Goal: Check status: Check status

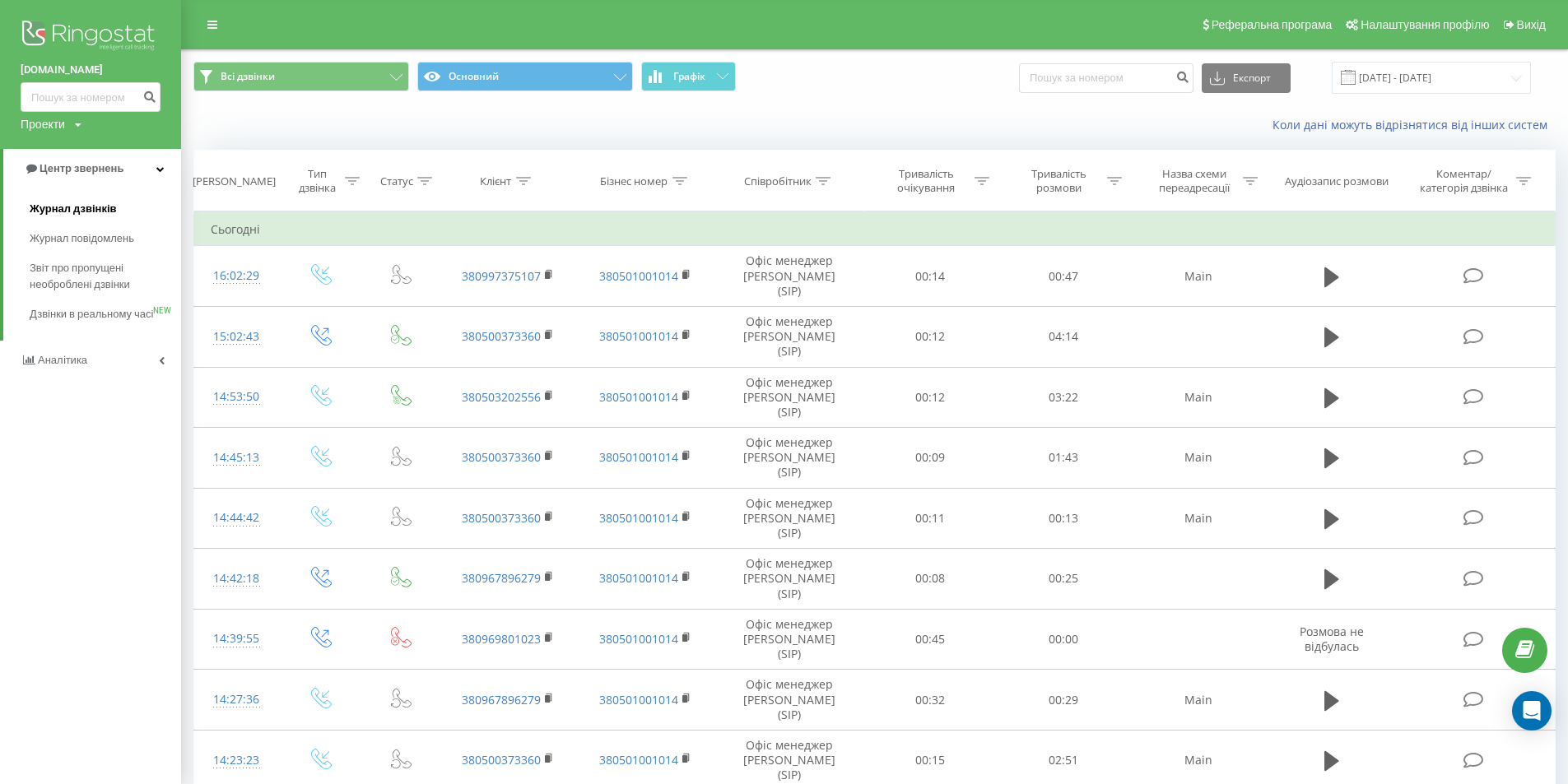
click at [67, 209] on span "Журнал дзвінків" at bounding box center [74, 208] width 87 height 16
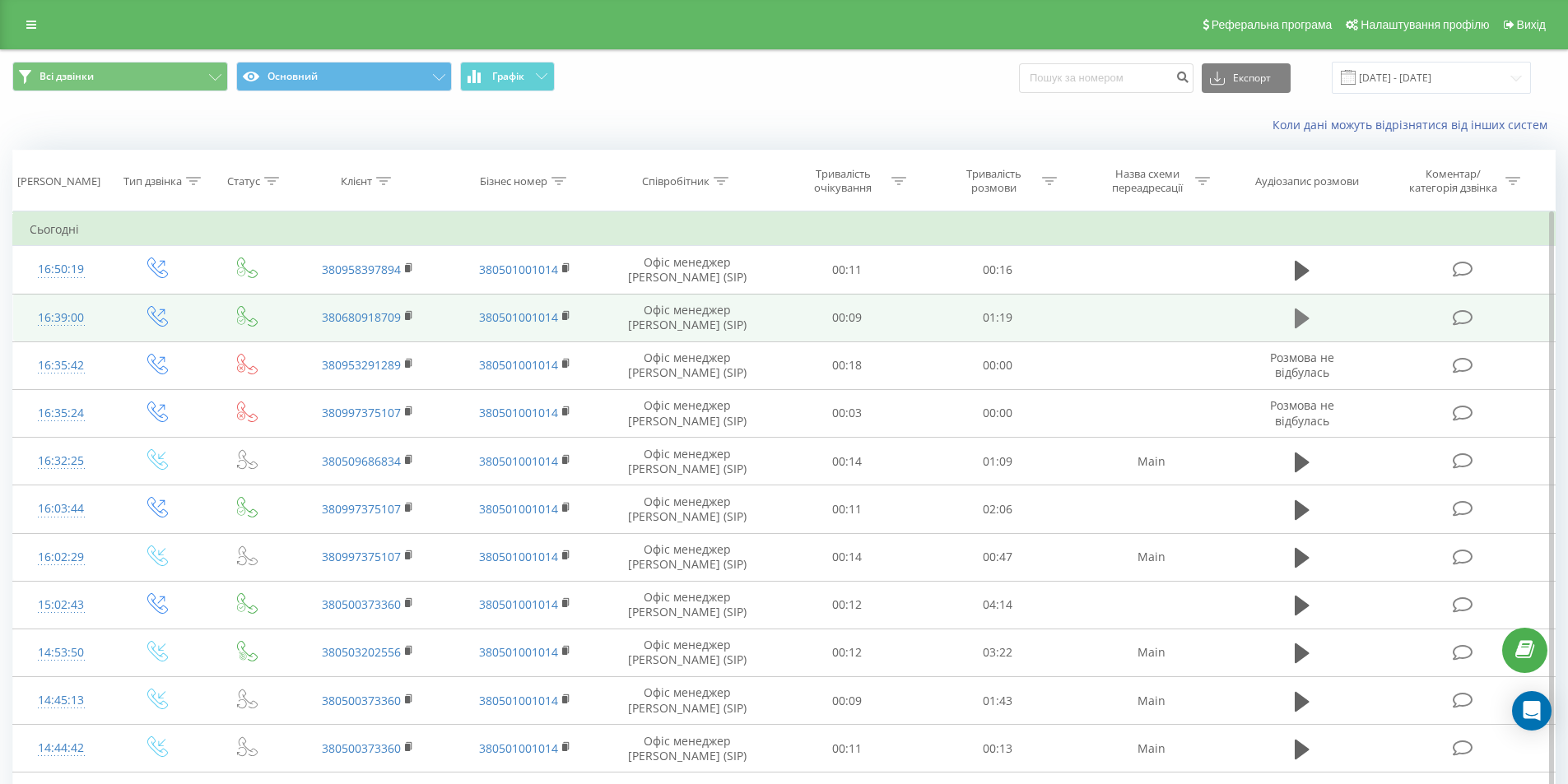
click at [1305, 326] on icon at bounding box center [1301, 318] width 15 height 23
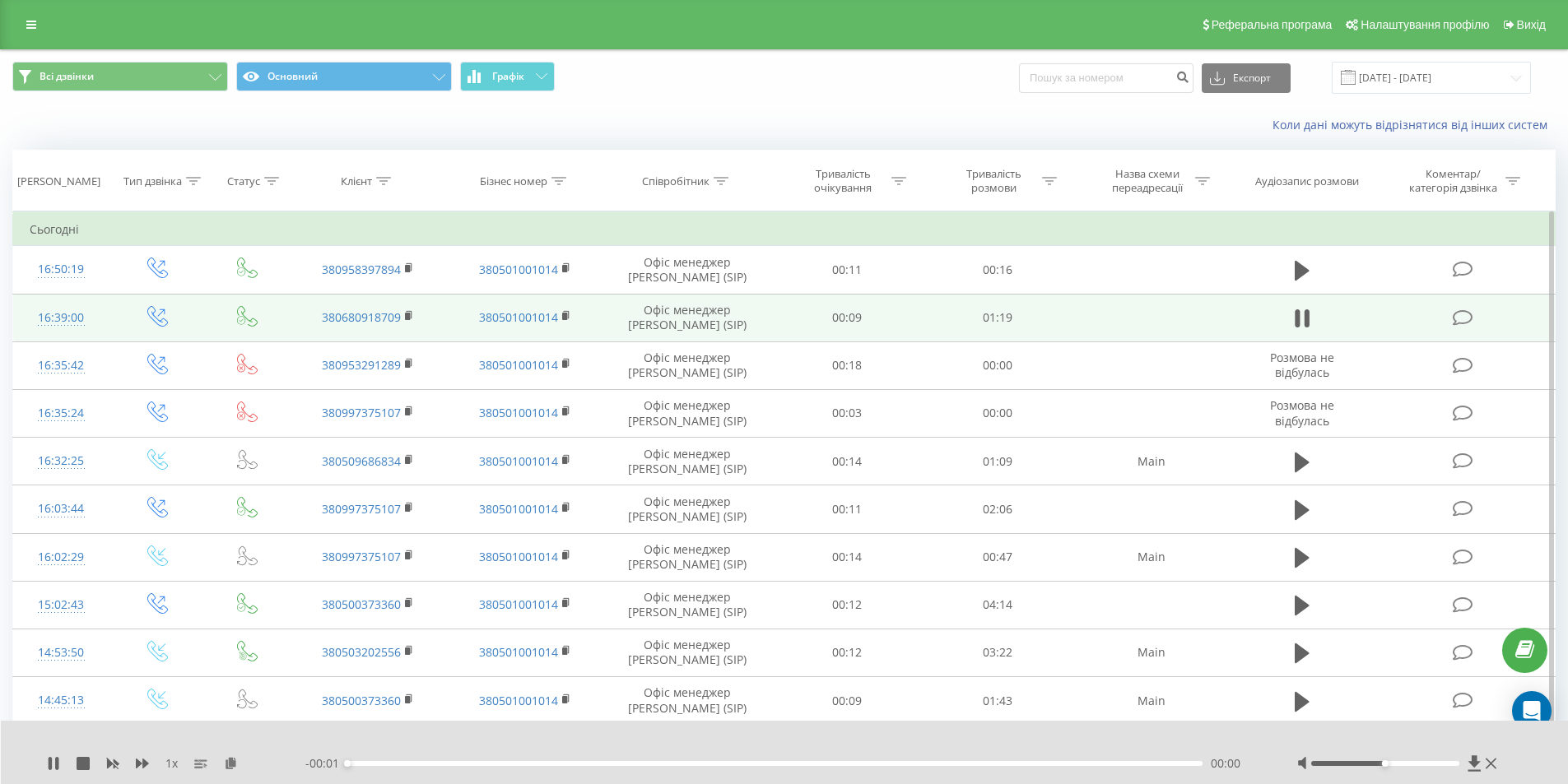
click at [431, 766] on div "- 00:01 00:00 00:00" at bounding box center [781, 763] width 950 height 16
click at [430, 762] on div "00:00" at bounding box center [775, 764] width 856 height 5
click at [1435, 763] on div at bounding box center [1385, 764] width 148 height 5
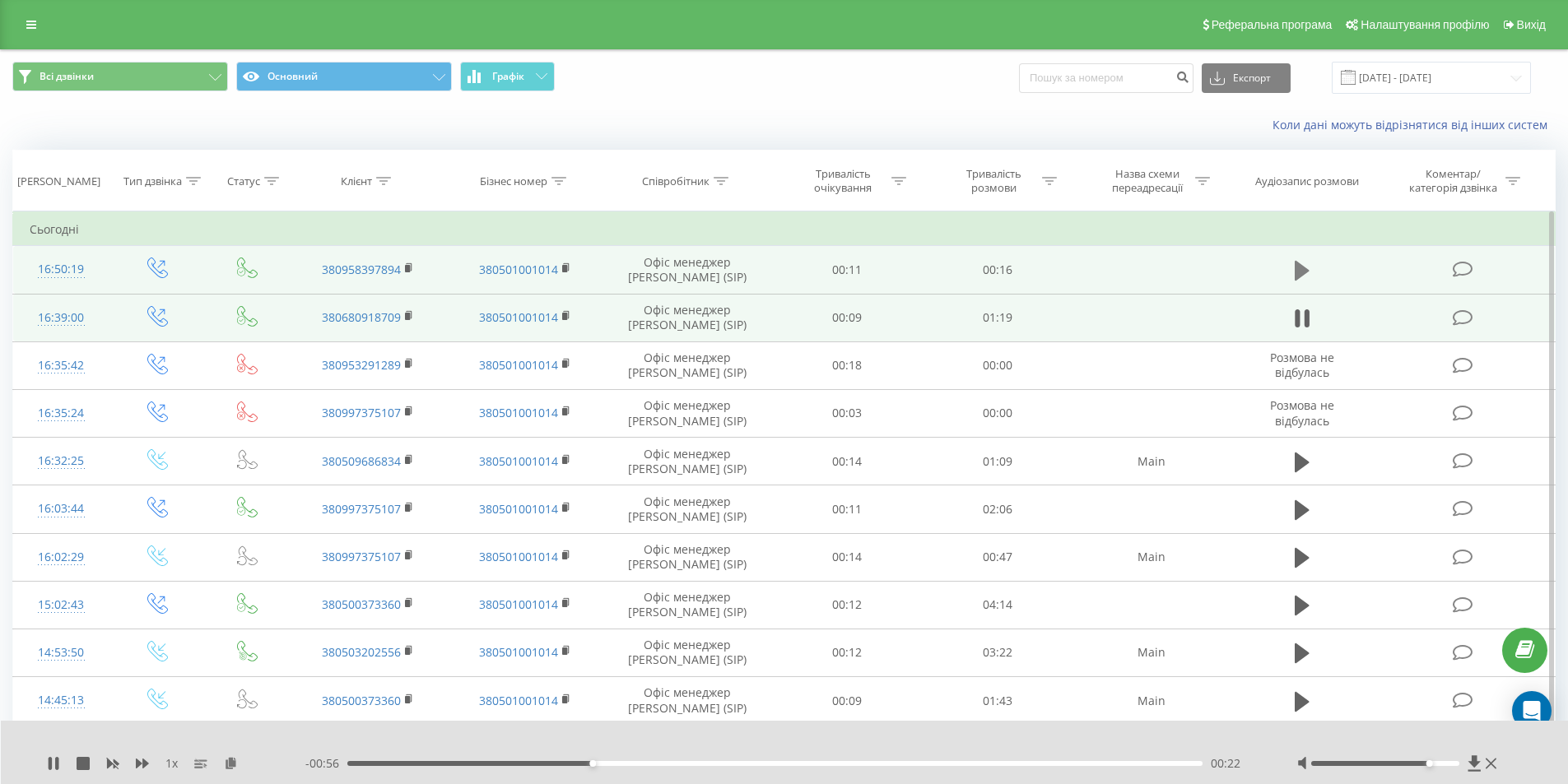
click at [1300, 274] on icon at bounding box center [1301, 270] width 15 height 20
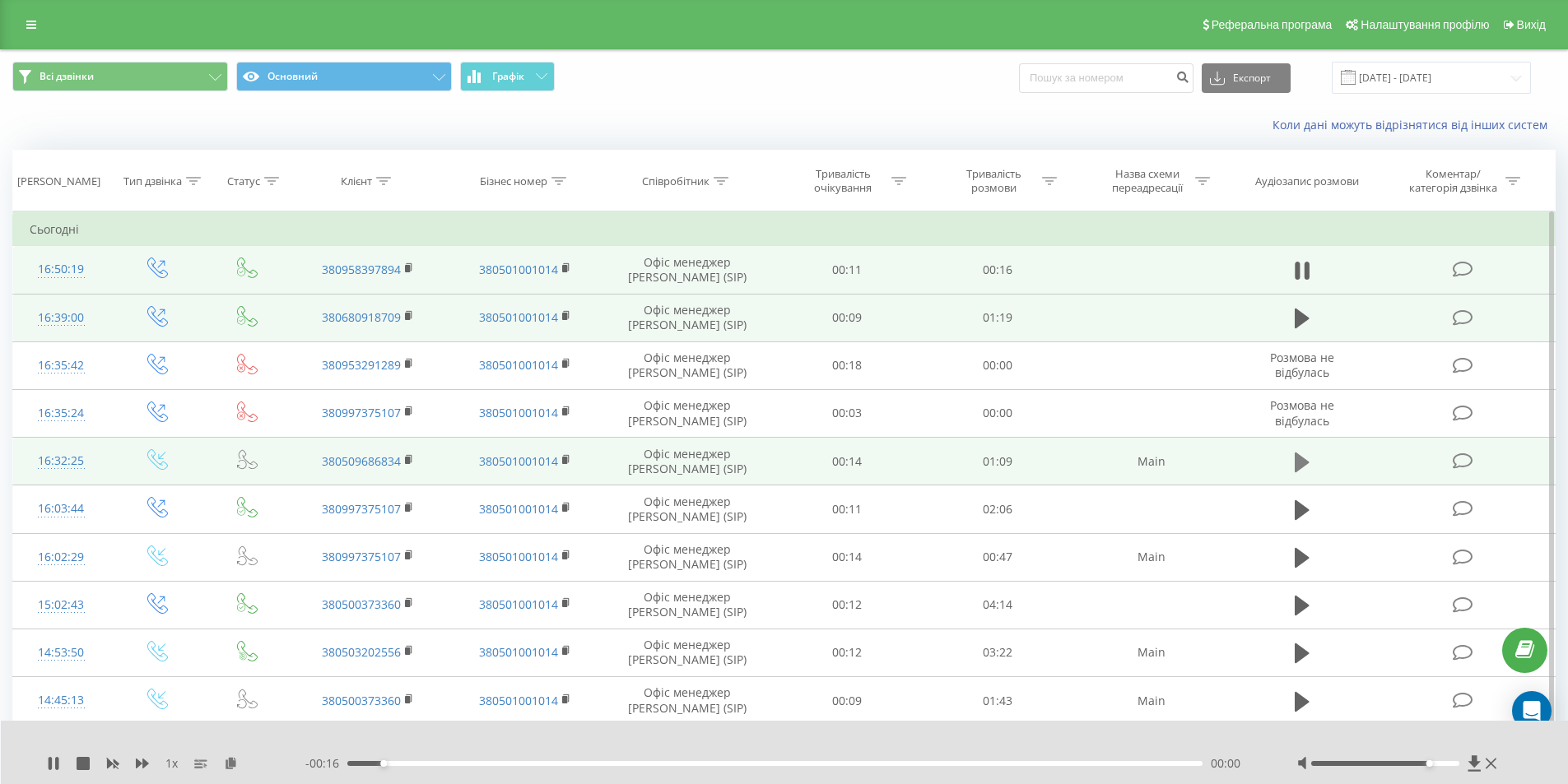
click at [1297, 461] on icon at bounding box center [1301, 461] width 15 height 20
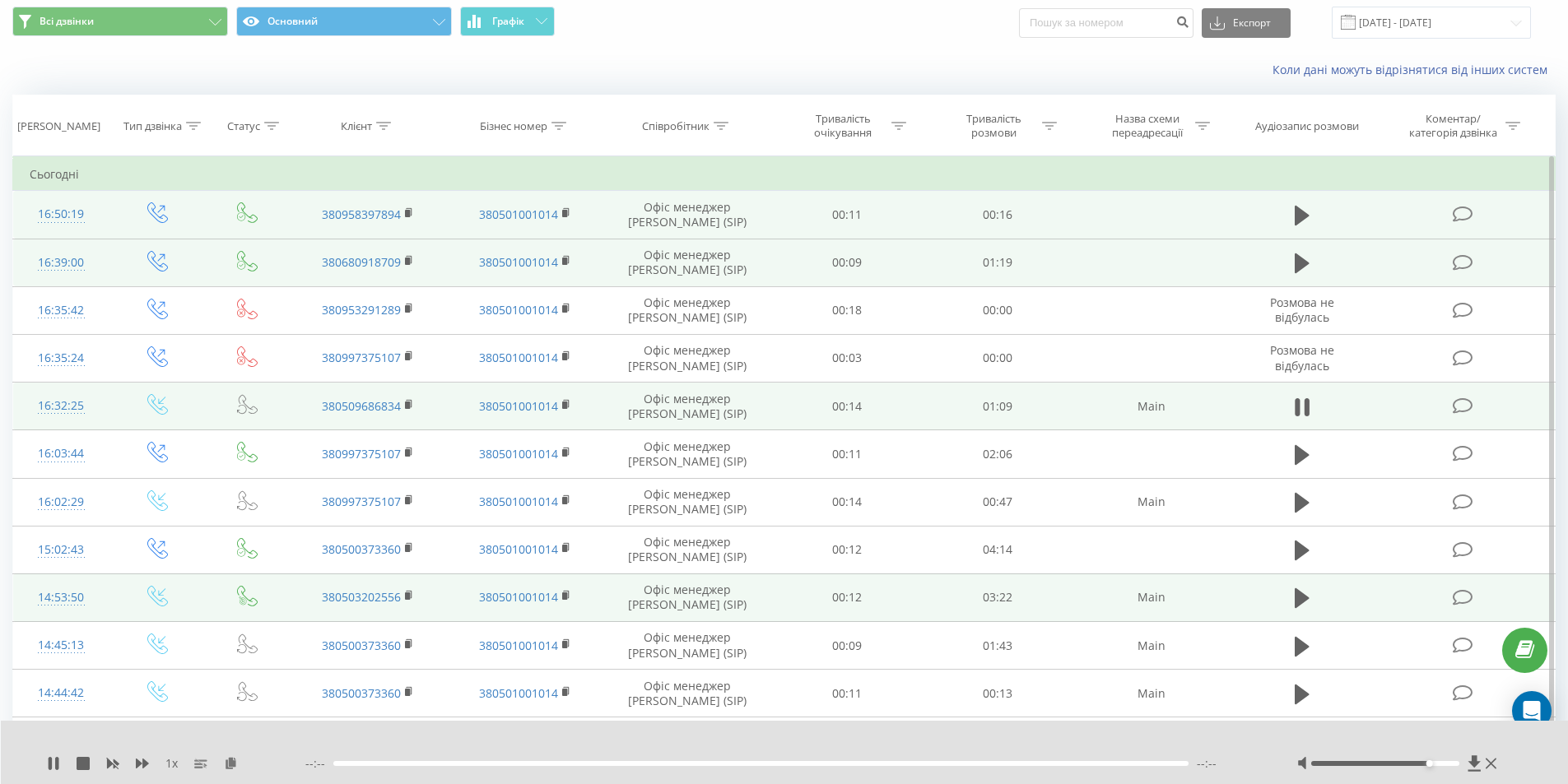
scroll to position [82, 0]
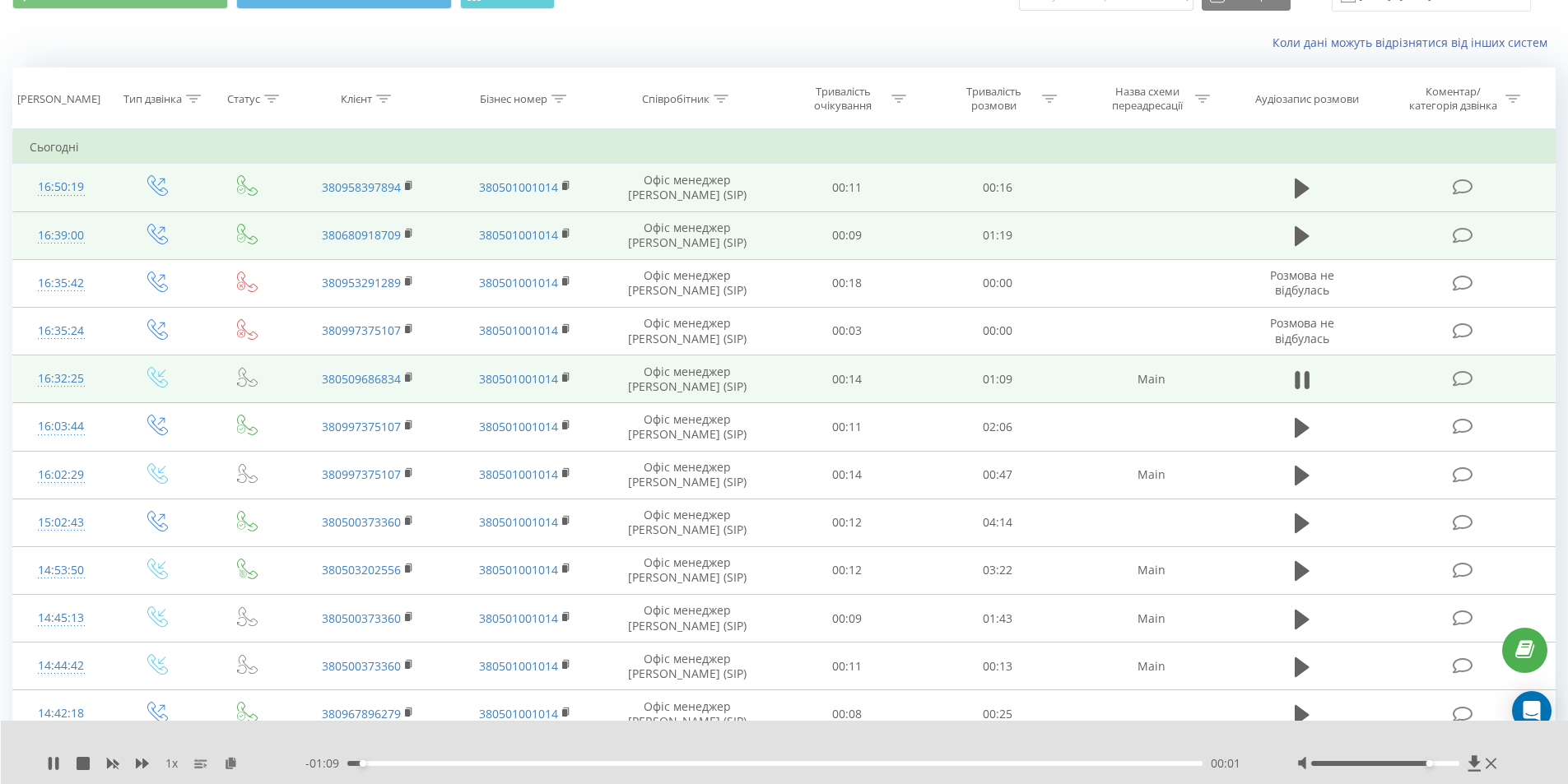
click at [446, 768] on div "- 01:09 00:01 00:01" at bounding box center [781, 763] width 950 height 16
click at [458, 763] on div "00:01" at bounding box center [775, 764] width 856 height 5
click at [1296, 383] on icon at bounding box center [1297, 380] width 5 height 18
click at [410, 376] on rect at bounding box center [407, 378] width 5 height 8
